Goal: Find specific page/section: Find specific page/section

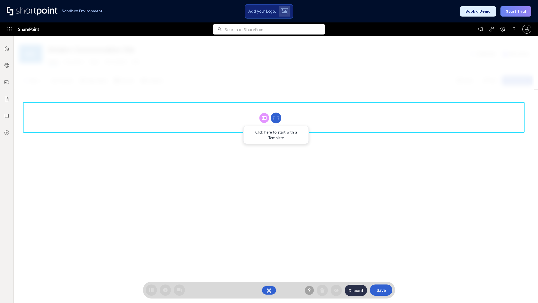
click at [276, 118] on circle at bounding box center [276, 118] width 11 height 11
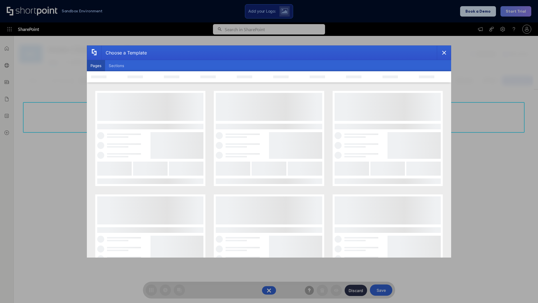
click at [96, 66] on button "Pages" at bounding box center [96, 65] width 18 height 11
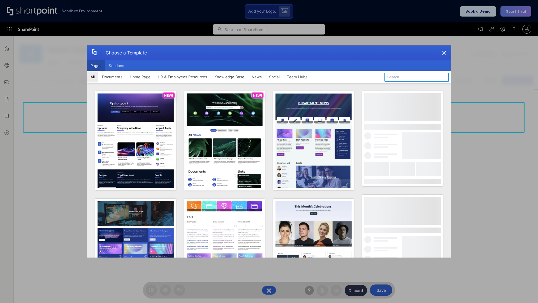
type input "News Portal 3"
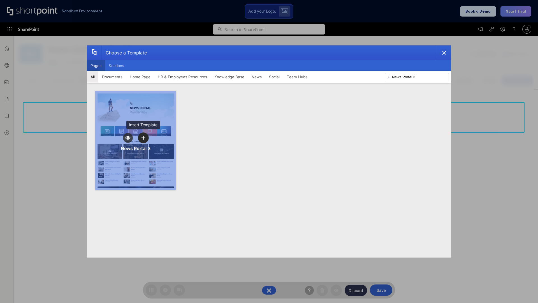
click at [143, 138] on icon "template selector" at bounding box center [143, 138] width 4 height 4
